Goal: Task Accomplishment & Management: Manage account settings

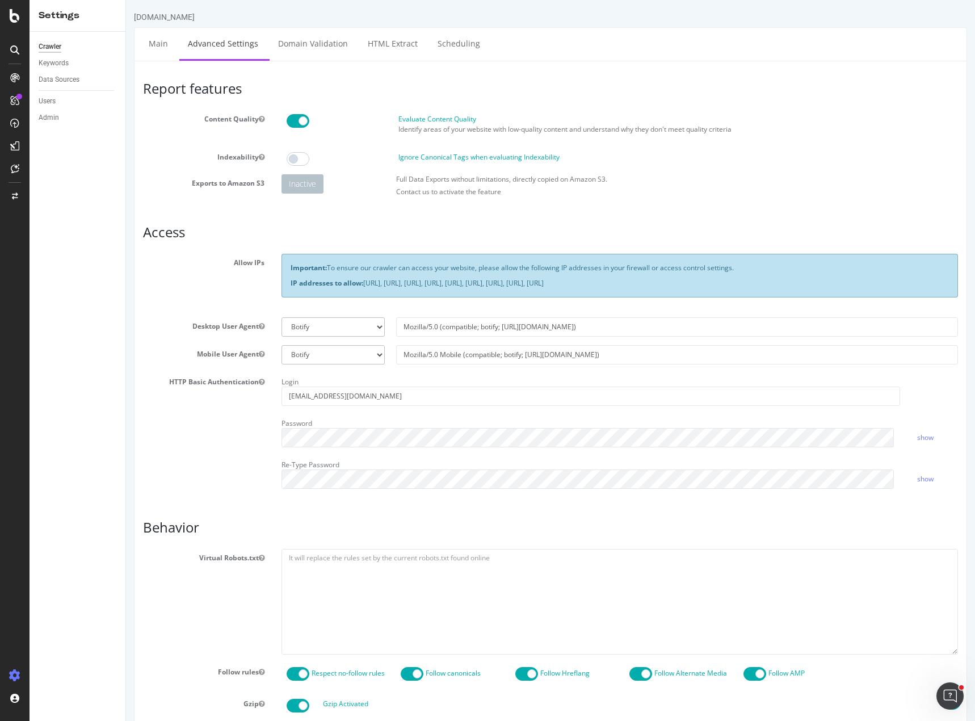
scroll to position [227, 0]
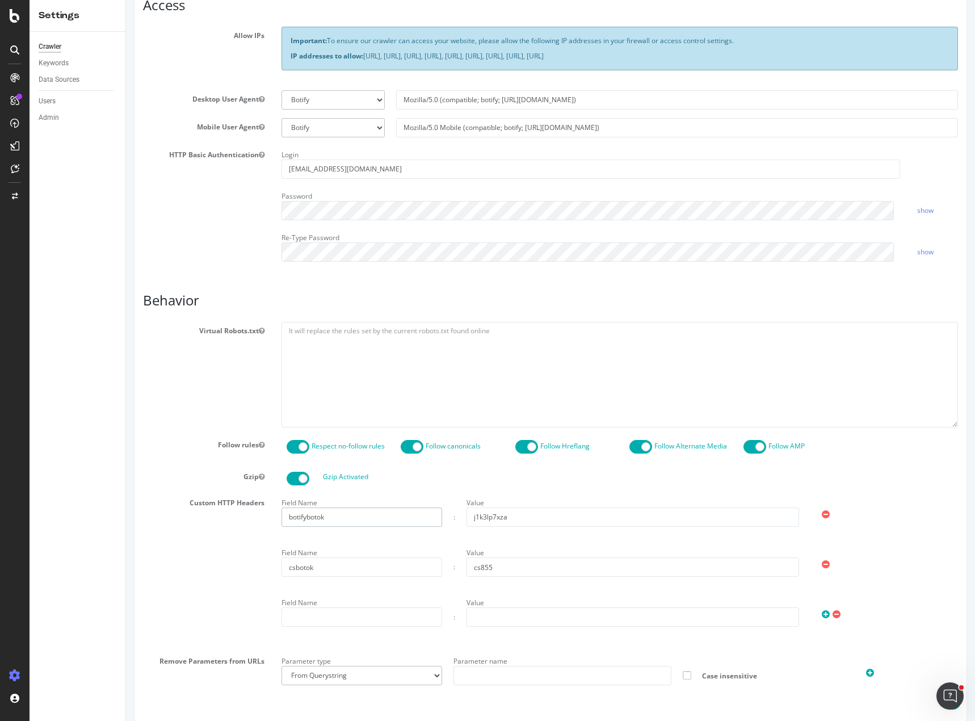
drag, startPoint x: 385, startPoint y: 520, endPoint x: 262, endPoint y: 520, distance: 123.2
click at [262, 520] on div "Custom HTTP Headers Field Name botifybotok : Value j1k3lp7xza Field Name csboto…" at bounding box center [551, 569] width 832 height 150
click at [482, 512] on input "j1k3lp7xza" at bounding box center [633, 516] width 333 height 19
click at [182, 201] on div "HTTP Basic Authentication Login [EMAIL_ADDRESS][DOMAIN_NAME] Password show Re-T…" at bounding box center [551, 208] width 832 height 124
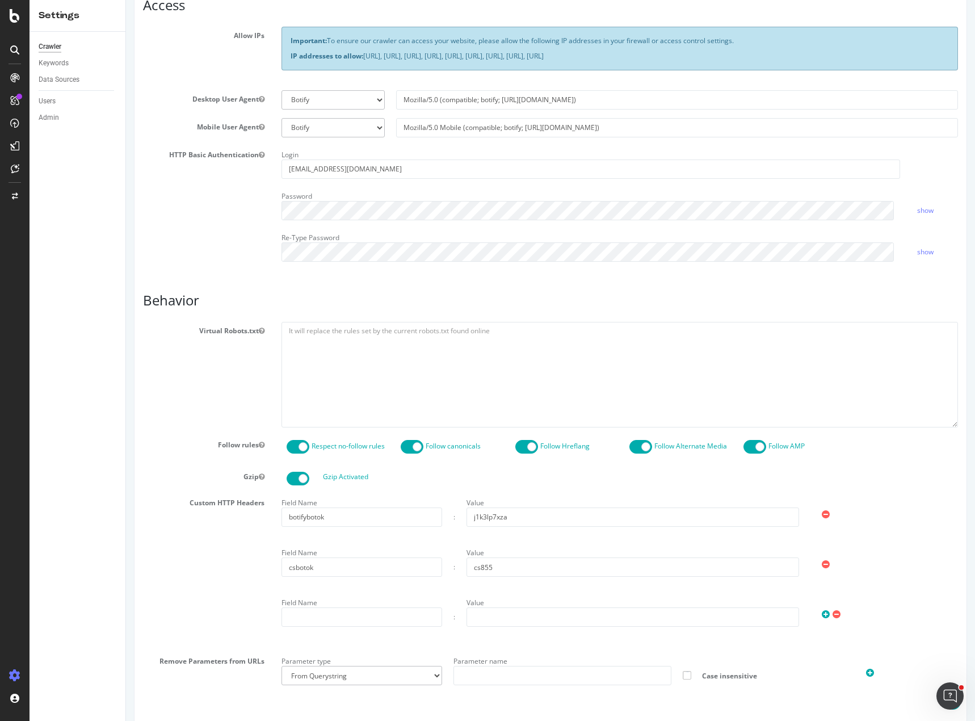
scroll to position [0, 0]
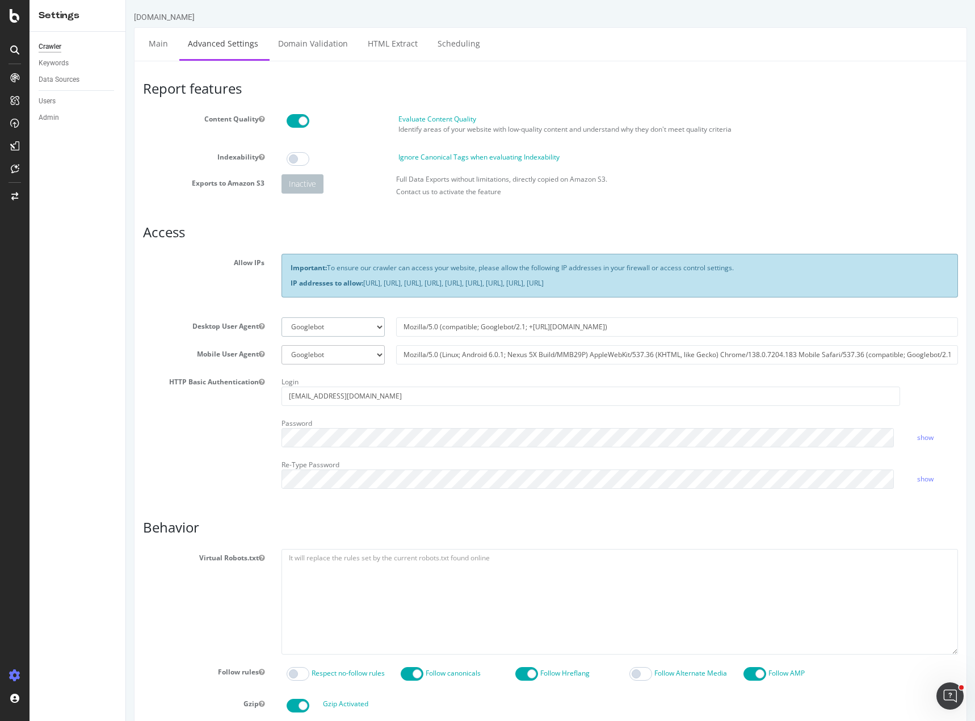
drag, startPoint x: 333, startPoint y: 327, endPoint x: 351, endPoint y: 316, distance: 21.4
click at [112, 419] on div "Crawler Keywords Data Sources Users Admin" at bounding box center [78, 376] width 96 height 689
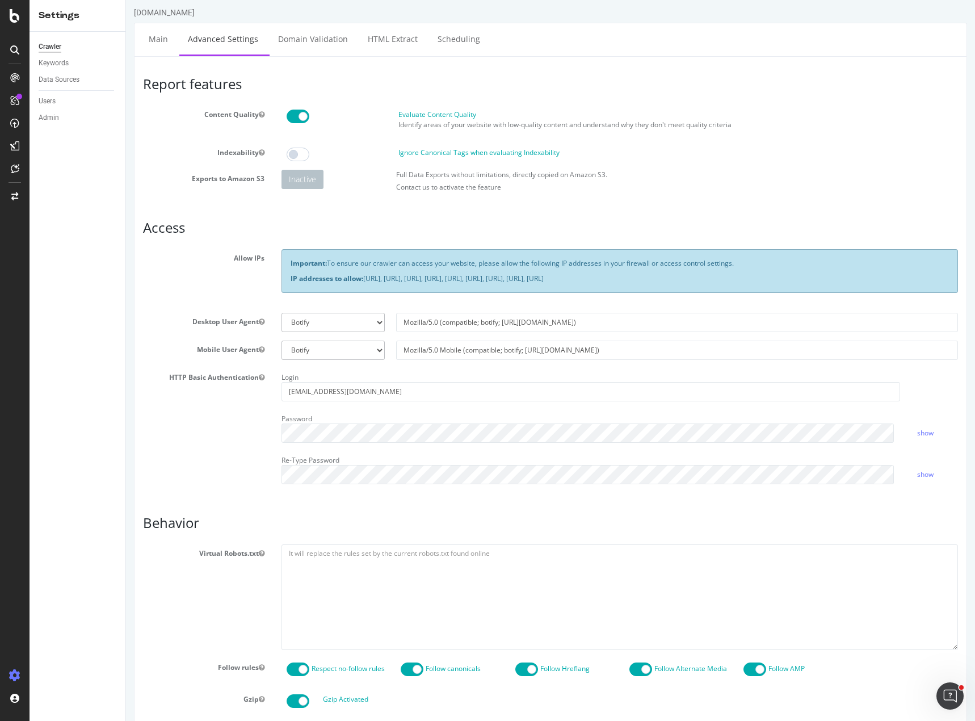
scroll to position [341, 0]
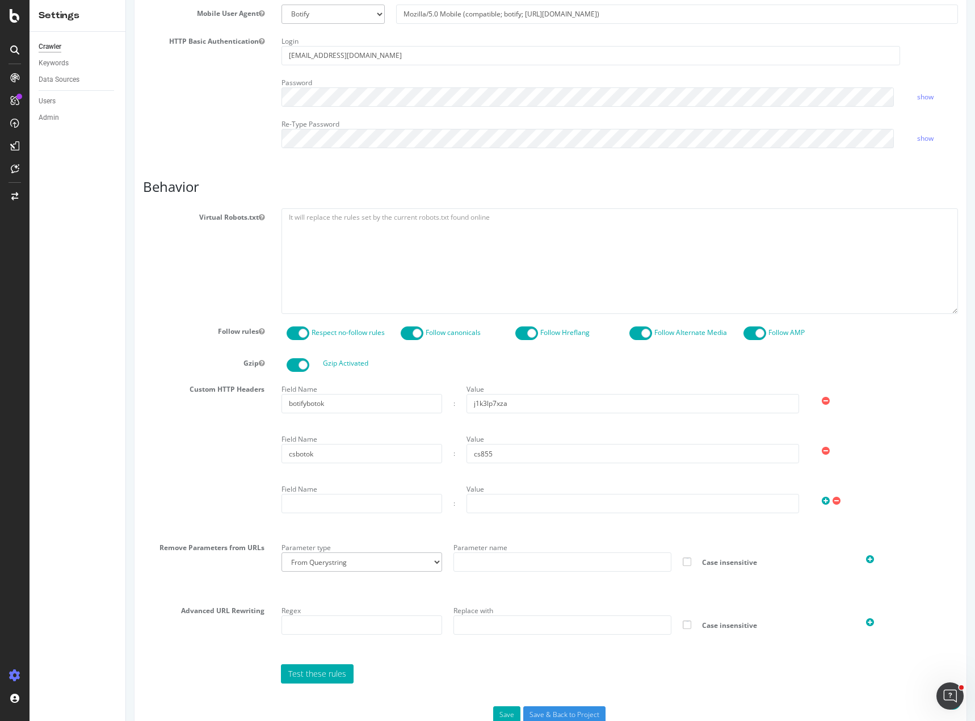
click at [205, 464] on div "Custom HTTP Headers Field Name botifybotok : Value j1k3lp7xza Field Name csboto…" at bounding box center [551, 455] width 832 height 150
click at [208, 455] on div "Custom HTTP Headers Field Name botifybotok : Value j1k3lp7xza Field Name csboto…" at bounding box center [551, 455] width 832 height 150
click at [177, 446] on div "Custom HTTP Headers Field Name botifybotok : Value j1k3lp7xza Field Name csboto…" at bounding box center [551, 455] width 832 height 150
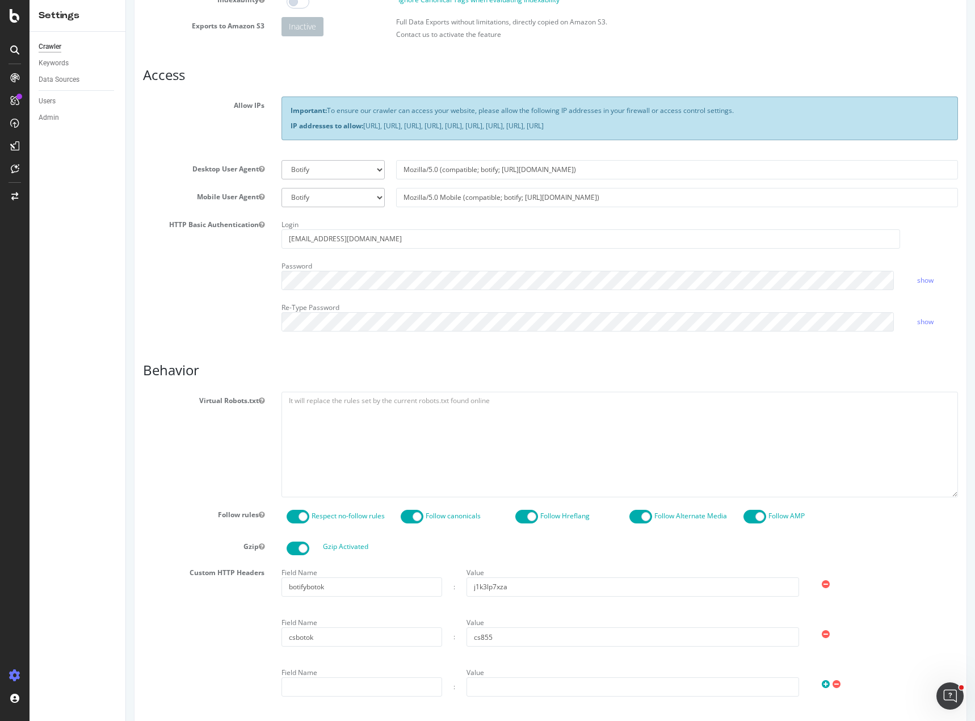
scroll to position [0, 0]
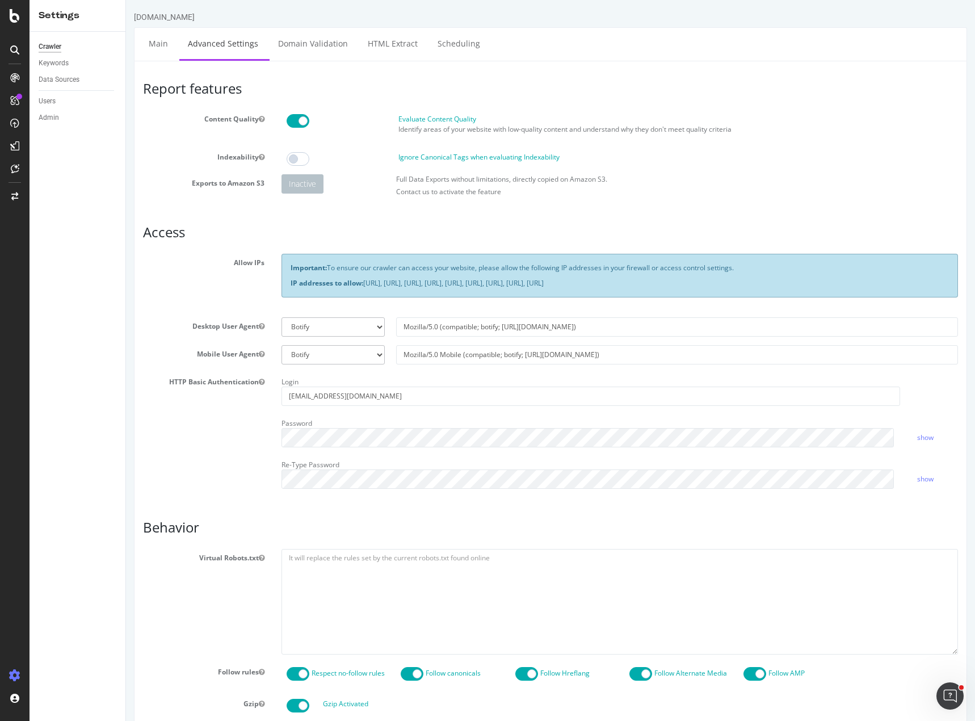
click at [805, 91] on h3 "Report features" at bounding box center [550, 88] width 815 height 15
click at [148, 419] on div "HTTP Basic Authentication Login [EMAIL_ADDRESS][DOMAIN_NAME] Password show Re-T…" at bounding box center [551, 435] width 832 height 124
click at [182, 426] on div "HTTP Basic Authentication Login [EMAIL_ADDRESS][DOMAIN_NAME] Password show Re-T…" at bounding box center [551, 435] width 832 height 124
click at [138, 348] on label "Mobile User Agent" at bounding box center [204, 352] width 138 height 14
click at [259, 349] on button "Mobile User Agent" at bounding box center [262, 354] width 6 height 10
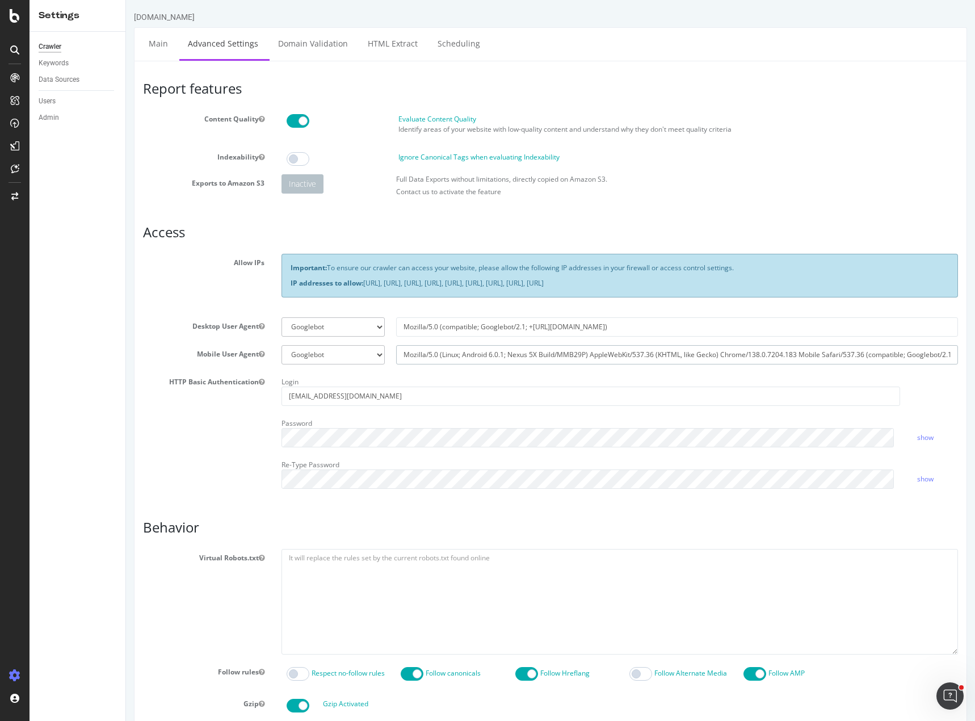
scroll to position [0, 121]
drag, startPoint x: 878, startPoint y: 355, endPoint x: 1014, endPoint y: 363, distance: 136.5
click at [975, 363] on html "Apartments.com × Main Advanced Settings Domain Validation HTML Extract Scheduli…" at bounding box center [550, 521] width 849 height 1043
click at [725, 384] on div "Login bwatts@costar.com" at bounding box center [591, 389] width 636 height 33
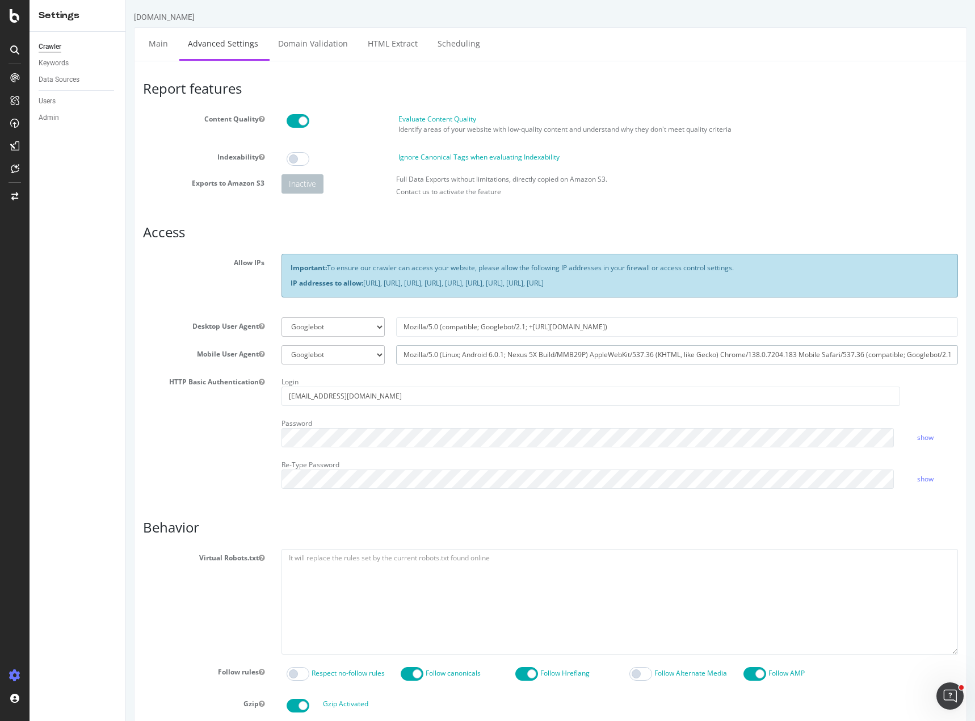
click at [419, 362] on input "Mozilla/5.0 (Linux; Android 6.0.1; Nexus 5X Build/MMB29P) AppleWebKit/537.36 (K…" at bounding box center [677, 354] width 562 height 19
click at [491, 357] on input "Mozilla/5.0 (Linux; Android 6.0.1; Nexus 5X Build/MMB29P) AppleWebKit/537.36 (K…" at bounding box center [677, 354] width 562 height 19
click at [490, 357] on input "Mozilla/5.0 (Linux; Android 6.0.1; Nexus 5X Build/MMB29P) AppleWebKit/537.36 (K…" at bounding box center [677, 354] width 562 height 19
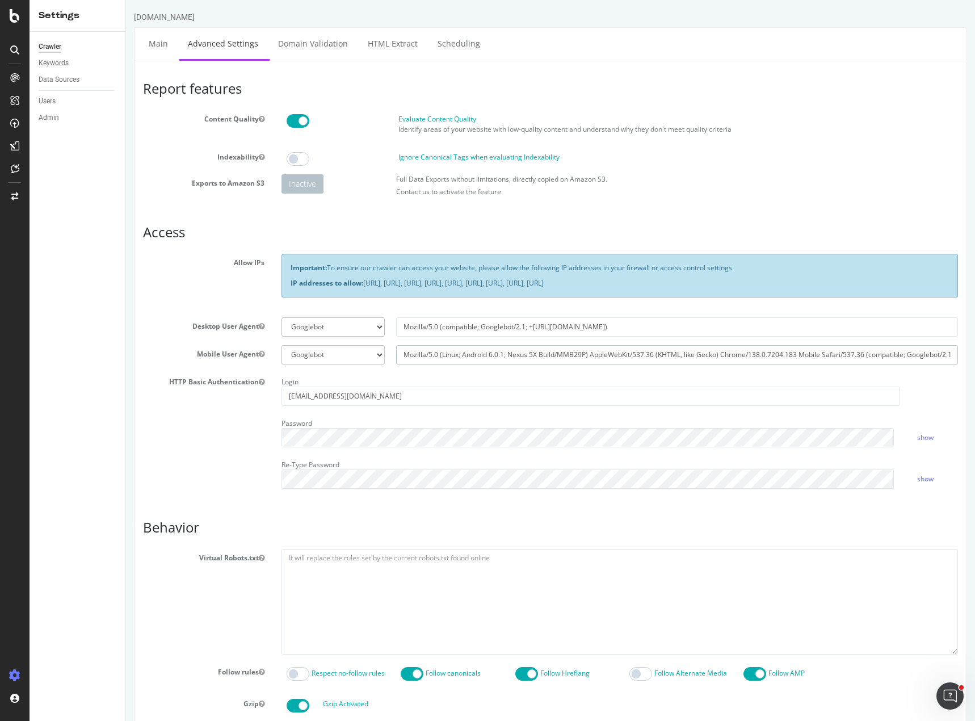
select select
click at [214, 445] on div "HTTP Basic Authentication Login bwatts@costar.com Password show Re-Type Passwor…" at bounding box center [551, 435] width 832 height 124
click at [179, 455] on div "HTTP Basic Authentication Login [EMAIL_ADDRESS][DOMAIN_NAME] Password show Re-T…" at bounding box center [551, 435] width 832 height 124
click at [195, 438] on div "HTTP Basic Authentication Login [EMAIL_ADDRESS][DOMAIN_NAME] Password show Re-T…" at bounding box center [551, 435] width 832 height 124
click at [183, 459] on div "HTTP Basic Authentication Login [EMAIL_ADDRESS][DOMAIN_NAME] Password show Re-T…" at bounding box center [551, 435] width 832 height 124
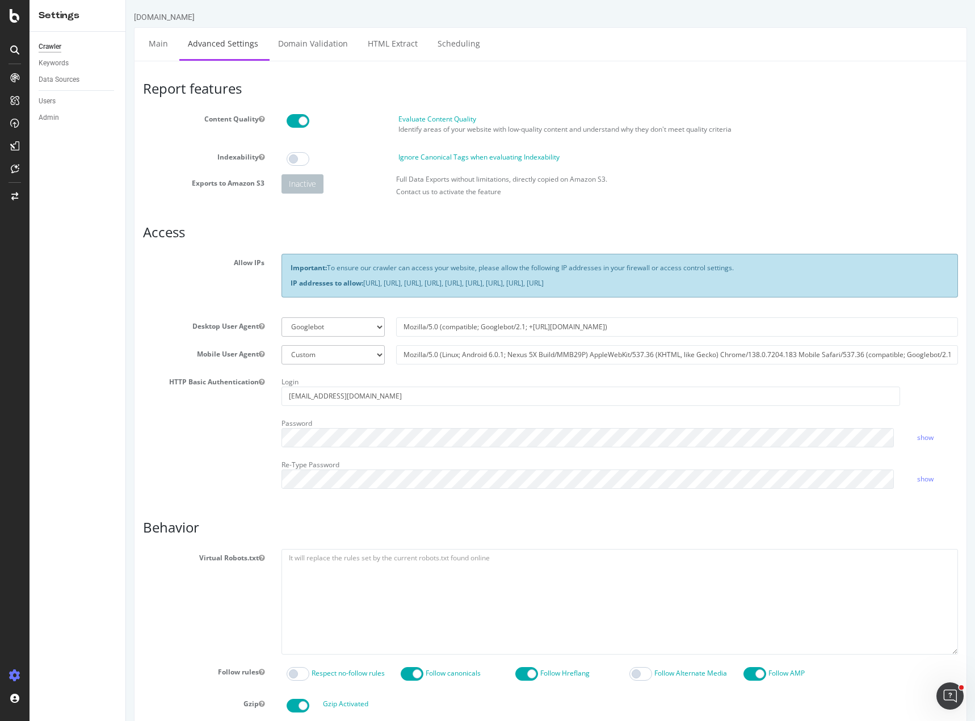
click at [798, 514] on div "Report features Content Quality Evaluate Content Quality Identify areas of your…" at bounding box center [550, 547] width 815 height 933
click at [711, 509] on div "Report features Content Quality Evaluate Content Quality Identify areas of your…" at bounding box center [550, 547] width 815 height 933
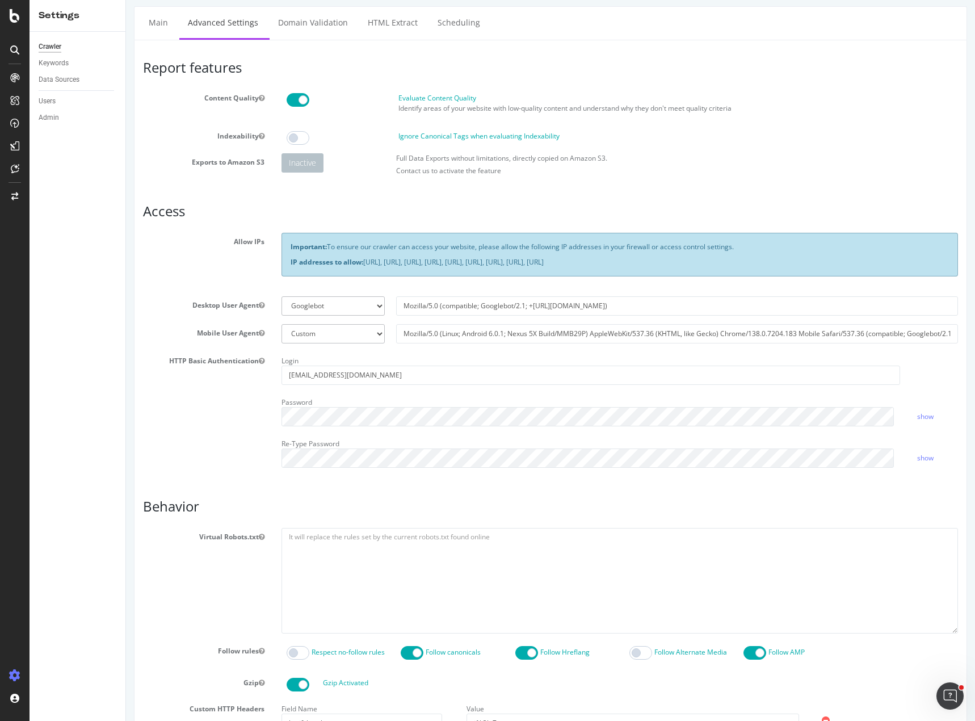
scroll to position [57, 0]
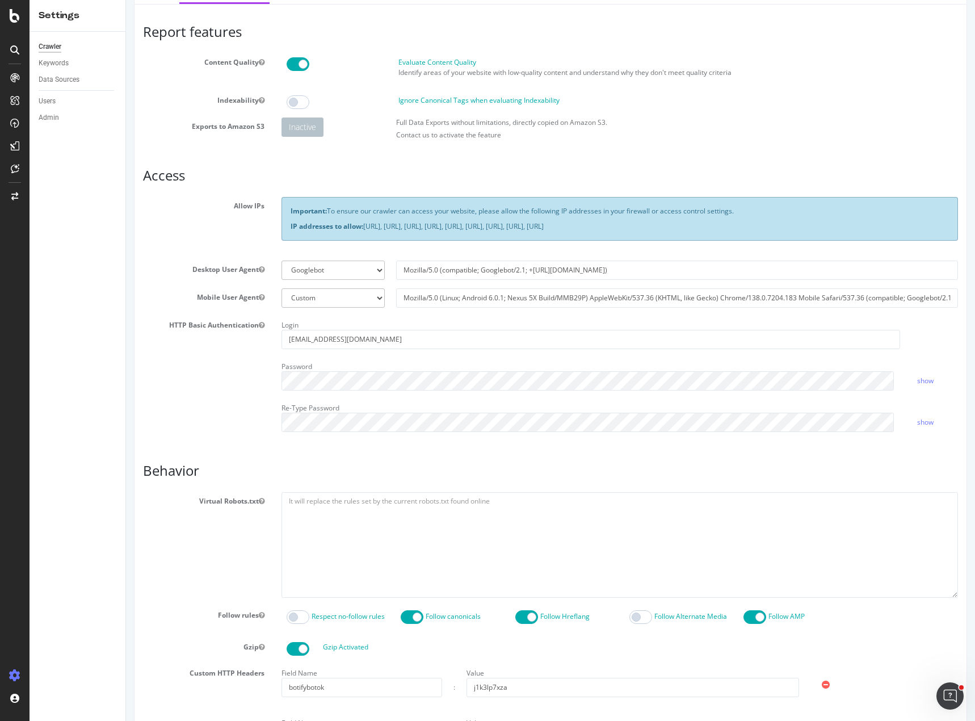
click at [798, 465] on h3 "Behavior" at bounding box center [550, 470] width 815 height 15
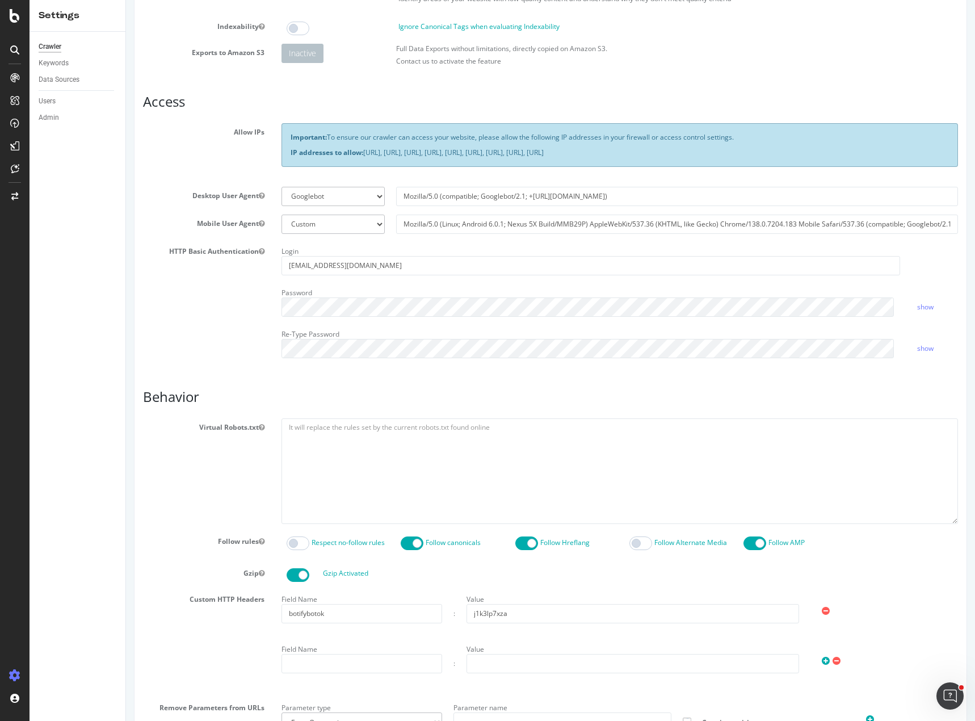
scroll to position [322, 0]
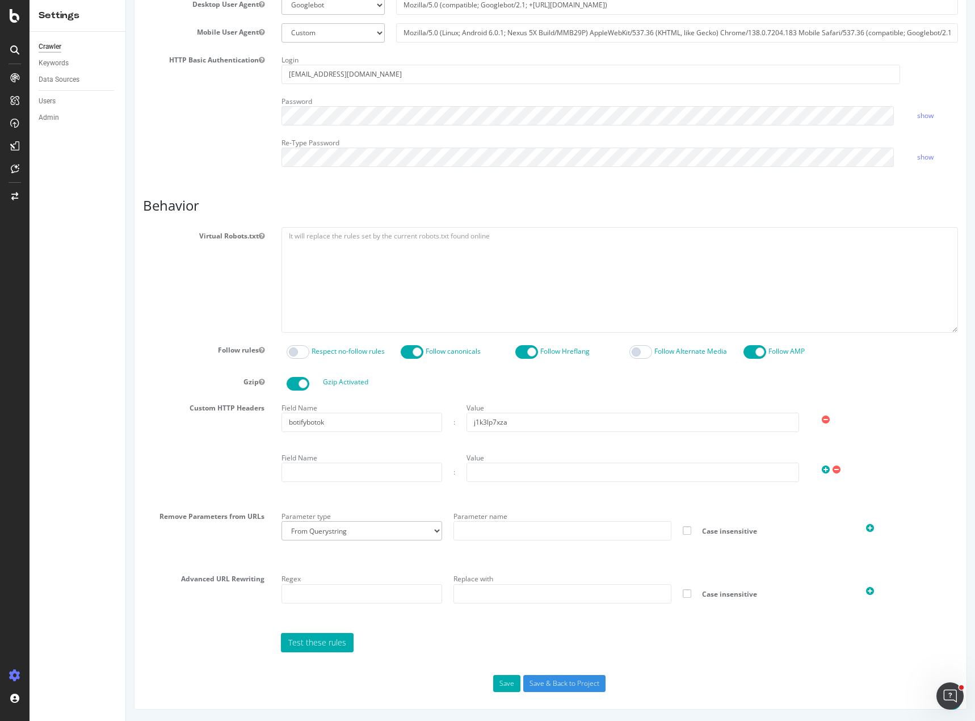
click at [217, 140] on div "HTTP Basic Authentication Login [EMAIL_ADDRESS][DOMAIN_NAME] Password show Re-T…" at bounding box center [551, 113] width 832 height 124
click at [570, 205] on h3 "Behavior" at bounding box center [550, 205] width 815 height 15
click at [208, 183] on div "Report features Content Quality Evaluate Content Quality Identify areas of your…" at bounding box center [550, 225] width 815 height 933
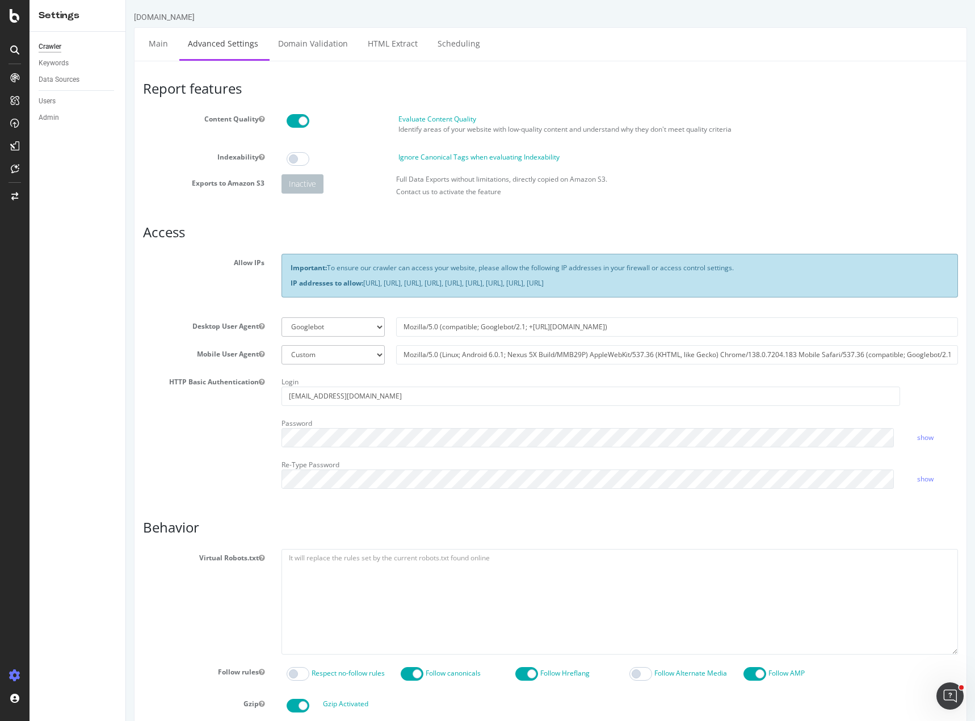
click at [174, 611] on div "Virtual Robots.txt" at bounding box center [551, 601] width 832 height 105
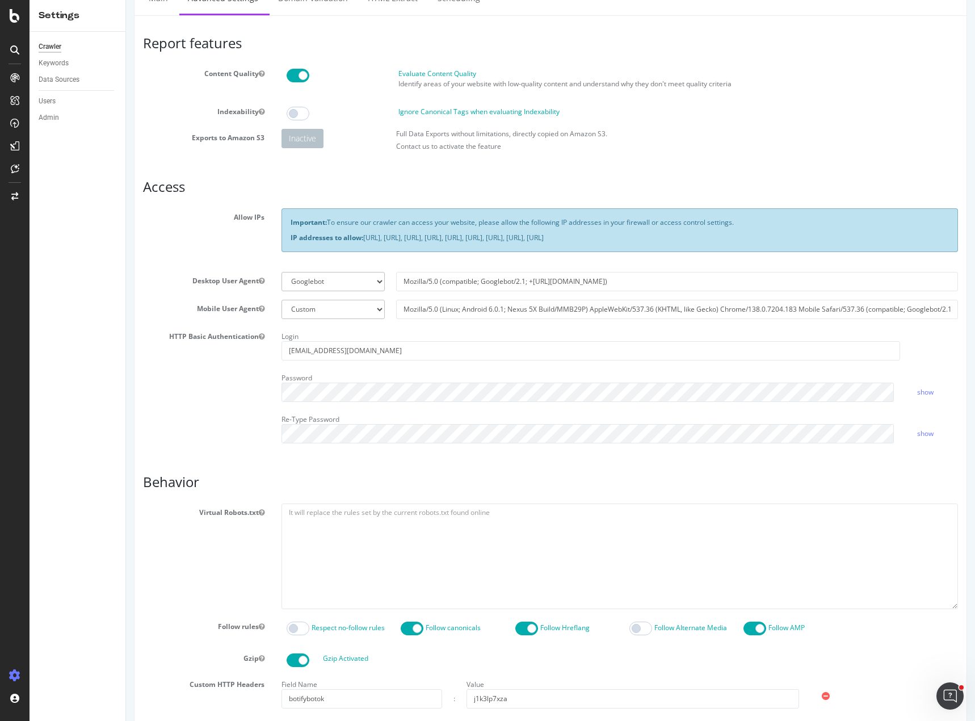
scroll to position [227, 0]
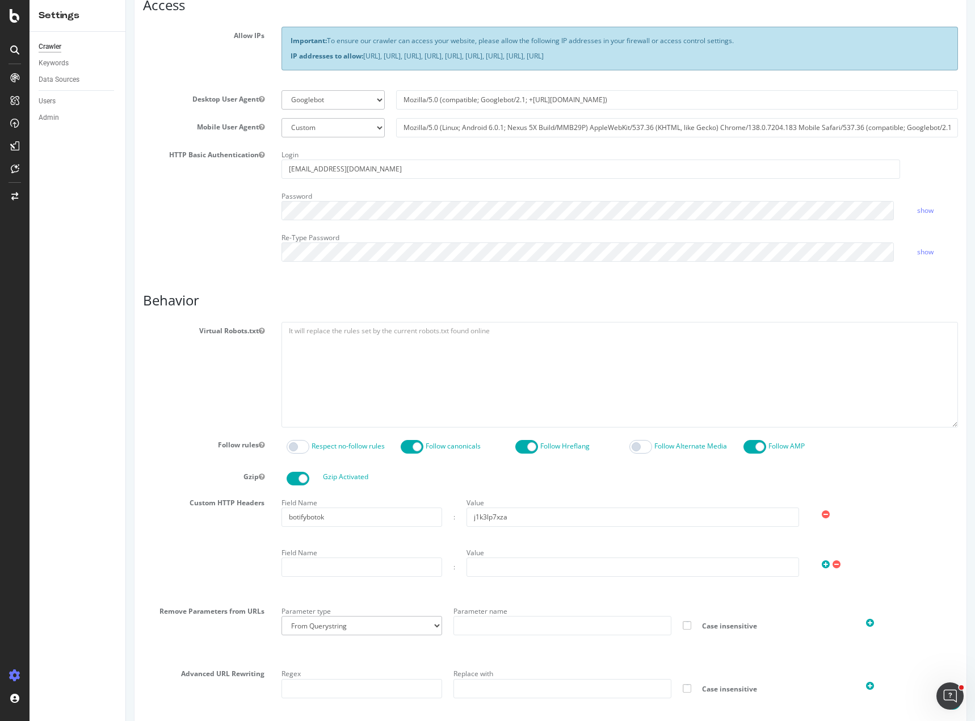
click at [142, 366] on div "Virtual Robots.txt" at bounding box center [551, 374] width 832 height 105
click at [135, 444] on label "Follow rules" at bounding box center [204, 443] width 138 height 14
click at [259, 444] on button "Follow rules" at bounding box center [262, 445] width 6 height 10
click at [615, 9] on h3 "Access" at bounding box center [550, 5] width 815 height 15
